Goal: Task Accomplishment & Management: Complete application form

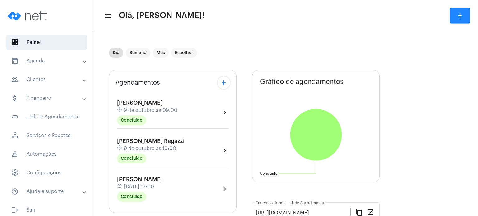
click at [145, 178] on span "[PERSON_NAME]" at bounding box center [140, 180] width 46 height 6
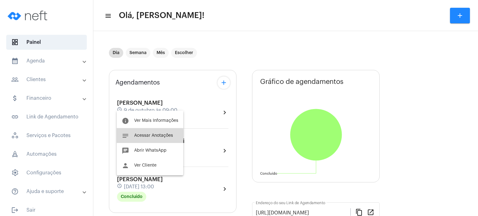
click at [141, 137] on span "Acessar Anotações" at bounding box center [153, 135] width 39 height 4
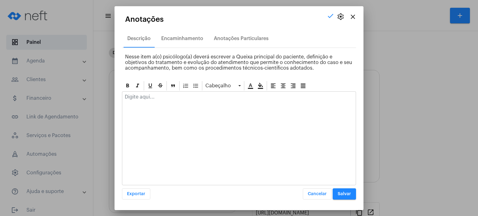
click at [145, 96] on p at bounding box center [239, 97] width 228 height 6
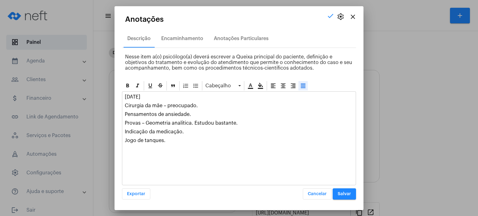
click at [346, 192] on span "Salvar" at bounding box center [343, 194] width 13 height 4
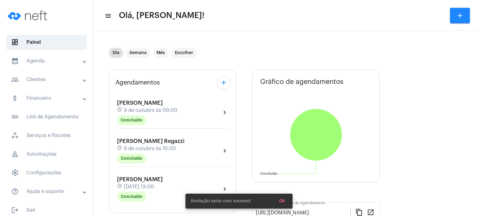
click at [160, 8] on mat-toolbar-row "menu Olá, [PERSON_NAME]! add" at bounding box center [285, 16] width 384 height 20
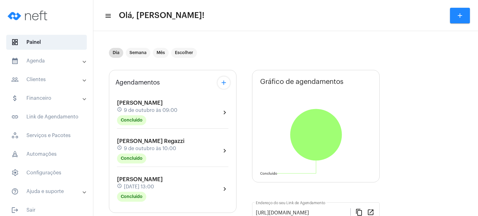
click at [41, 63] on mat-panel-title "calendar_month_outlined Agenda" at bounding box center [47, 60] width 72 height 7
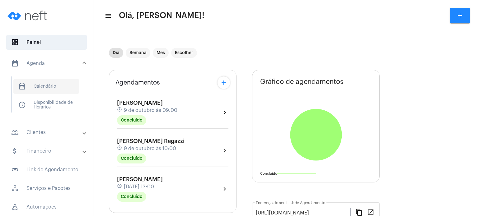
click at [44, 87] on span "calendar_month_outlined Calendário" at bounding box center [46, 86] width 66 height 15
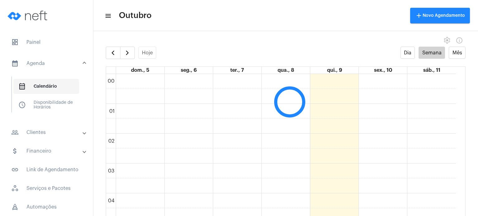
scroll to position [179, 0]
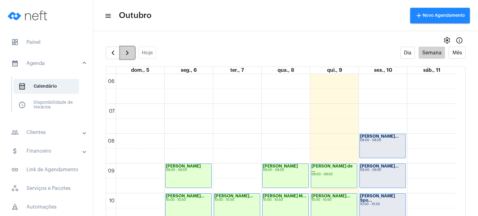
click at [129, 56] on span "button" at bounding box center [126, 52] width 7 height 7
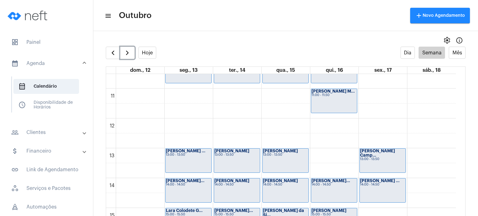
scroll to position [315, 0]
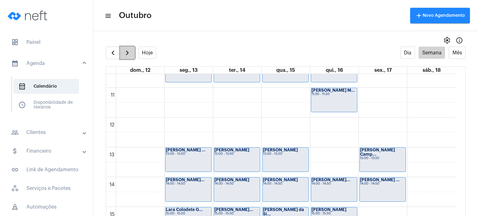
click at [127, 49] on span "button" at bounding box center [126, 52] width 7 height 7
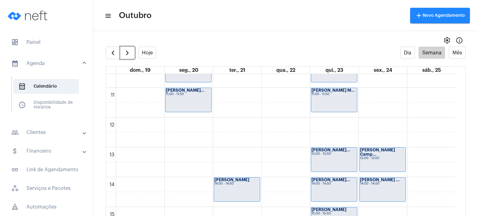
scroll to position [450, 0]
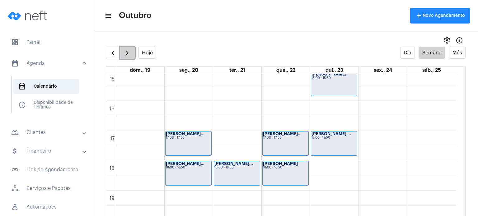
click at [129, 53] on span "button" at bounding box center [126, 52] width 7 height 7
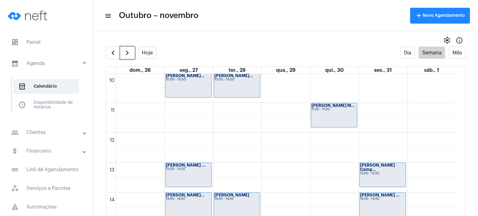
scroll to position [315, 0]
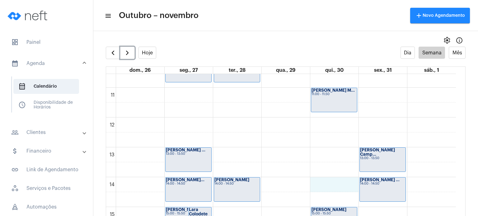
click at [336, 187] on div "00 01 02 03 04 05 06 07 08 09 10 11 12 13 14 15 16 17 18 19 20 21 22 23 Laís Ve…" at bounding box center [280, 117] width 349 height 716
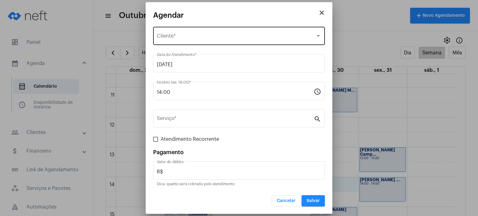
click at [238, 39] on div "Selecione o Cliente" at bounding box center [236, 38] width 159 height 6
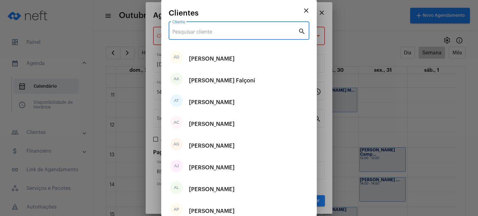
click at [236, 34] on input "Cliente" at bounding box center [235, 32] width 126 height 6
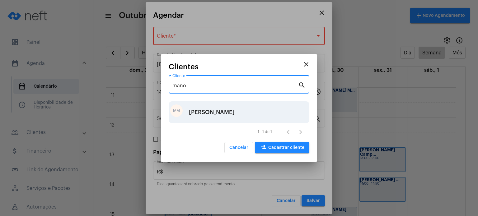
type input "mano"
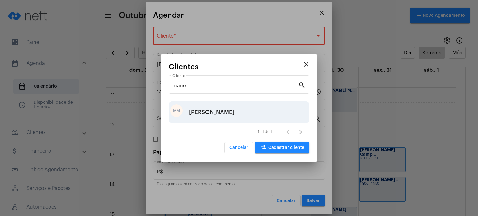
click at [205, 108] on div "[PERSON_NAME]" at bounding box center [212, 112] width 46 height 19
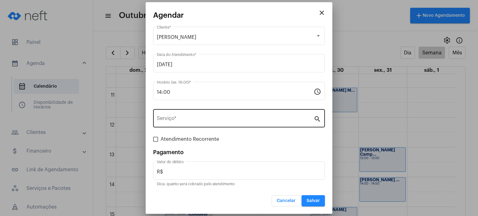
click at [197, 116] on div "Serviço *" at bounding box center [235, 118] width 157 height 20
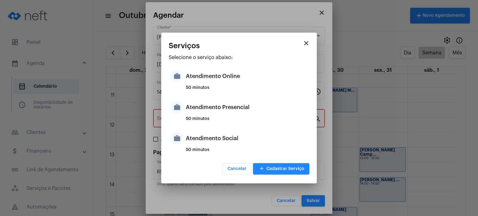
click at [197, 116] on div "Atendimento Presencial" at bounding box center [247, 107] width 122 height 19
type input "Atendimento Presencial"
type input "R$ 170"
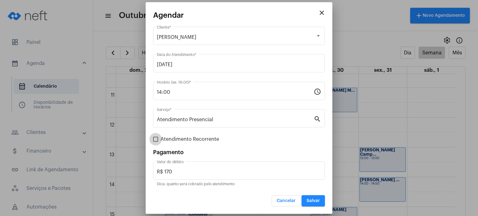
click at [174, 136] on span "Atendimento Recorrente" at bounding box center [189, 139] width 58 height 7
click at [155, 142] on input "Atendimento Recorrente" at bounding box center [155, 142] width 0 height 0
checkbox input "true"
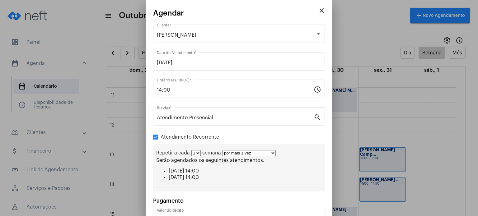
click at [197, 154] on select "1 2 3 4 5 6 7 8" at bounding box center [195, 153] width 9 height 6
select select "1: 2"
click at [191, 150] on select "1 2 3 4 5 6 7 8" at bounding box center [195, 153] width 9 height 6
click at [241, 154] on select "por mais 1 vez por mais 2 vezes por mais 3 vezes por mais 4 vezes por mais 5 ve…" at bounding box center [251, 153] width 53 height 6
click at [225, 150] on select "por mais 1 vez por mais 2 vezes por mais 3 vezes por mais 4 vezes por mais 5 ve…" at bounding box center [251, 153] width 53 height 6
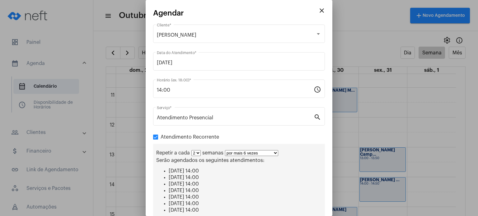
click at [244, 151] on select "por mais 1 vez por mais 2 vezes por mais 3 vezes por mais 4 vezes por mais 5 ve…" at bounding box center [251, 153] width 53 height 6
click at [225, 150] on select "por mais 1 vez por mais 2 vezes por mais 3 vezes por mais 4 vezes por mais 5 ve…" at bounding box center [251, 153] width 53 height 6
click at [259, 150] on select "por mais 1 vez por mais 2 vezes por mais 3 vezes por mais 4 vezes por mais 5 ve…" at bounding box center [251, 153] width 53 height 6
select select "2: 3"
click at [225, 150] on select "por mais 1 vez por mais 2 vezes por mais 3 vezes por mais 4 vezes por mais 5 ve…" at bounding box center [251, 153] width 53 height 6
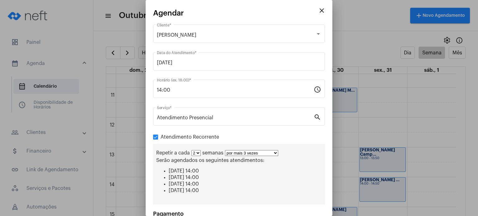
scroll to position [58, 0]
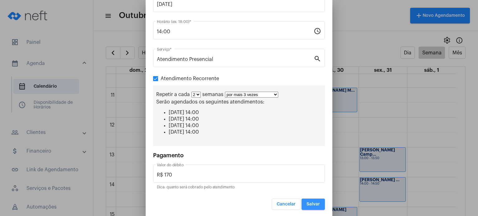
click at [310, 206] on button "Salvar" at bounding box center [312, 204] width 23 height 11
